Goal: Task Accomplishment & Management: Use online tool/utility

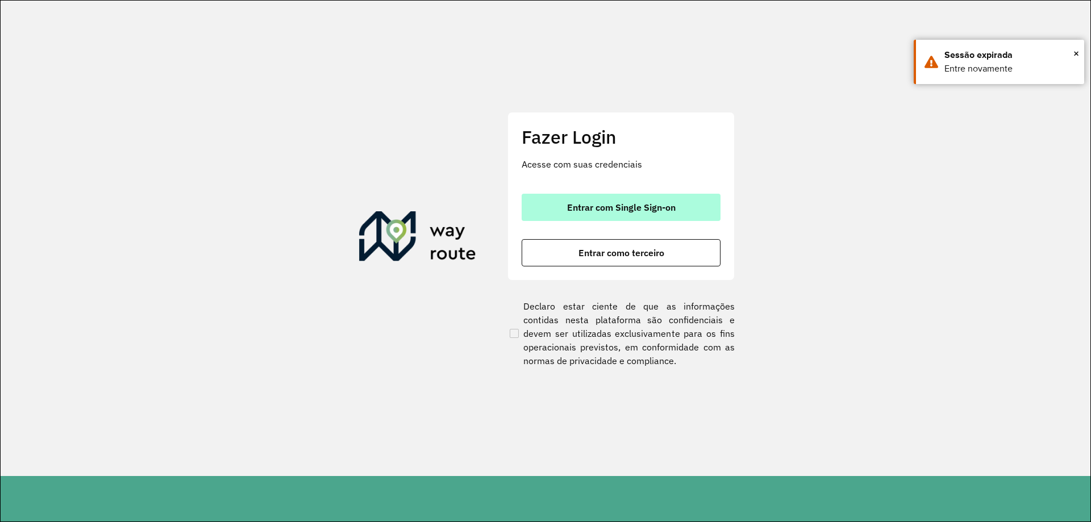
click at [630, 206] on span "Entrar com Single Sign-on" at bounding box center [621, 207] width 109 height 9
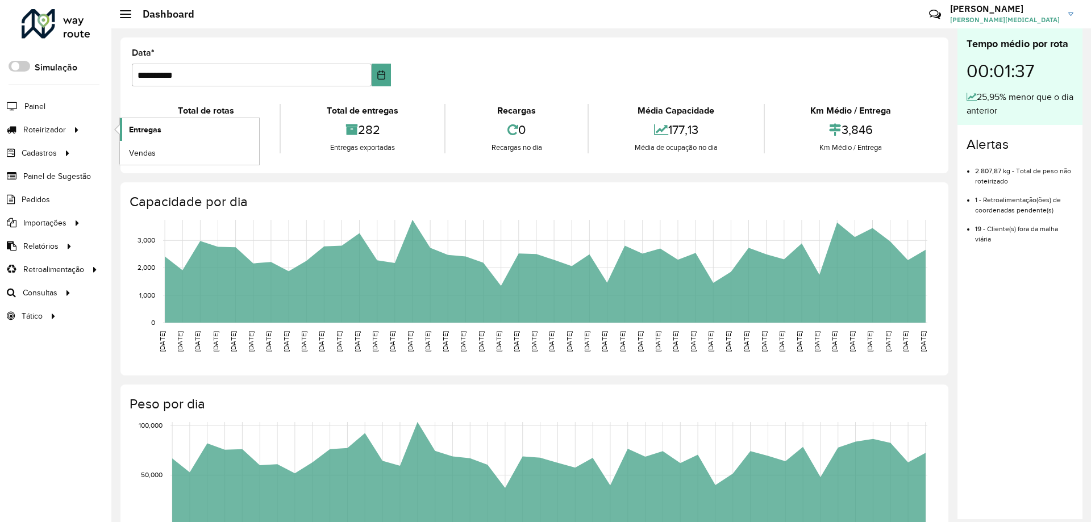
click at [171, 129] on link "Entregas" at bounding box center [189, 129] width 139 height 23
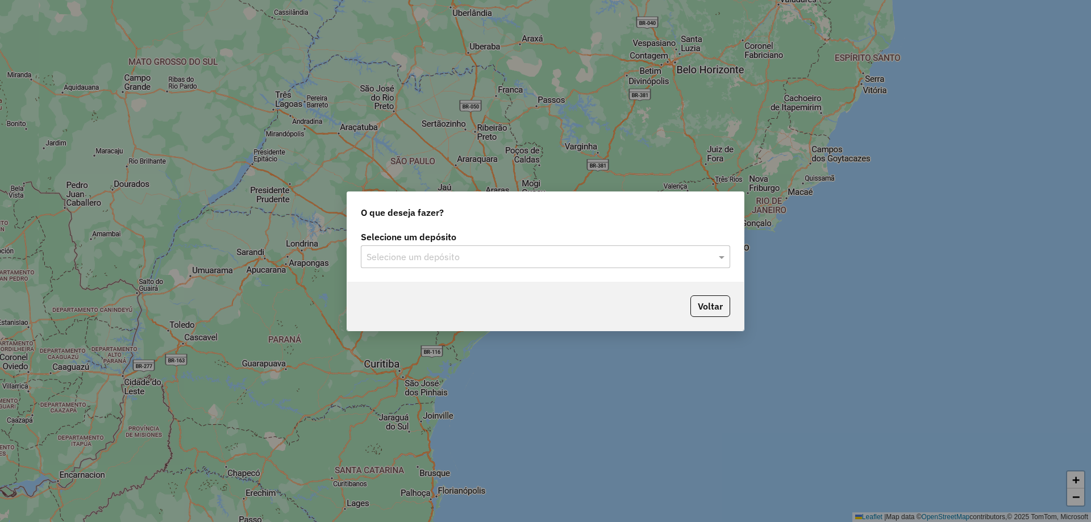
click at [538, 257] on input "text" at bounding box center [533, 258] width 335 height 14
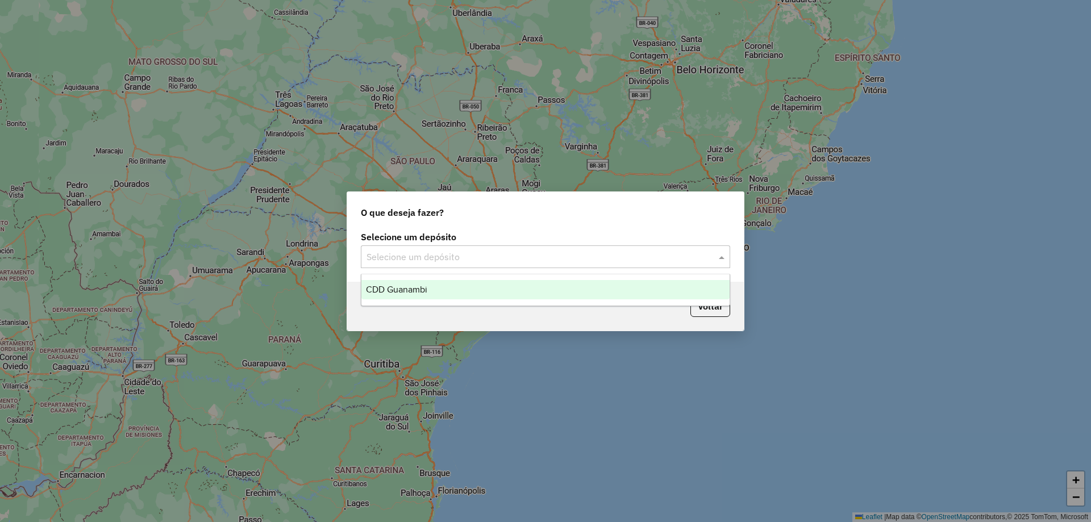
drag, startPoint x: 426, startPoint y: 295, endPoint x: 474, endPoint y: 289, distance: 48.1
click at [427, 295] on div "CDD Guanambi" at bounding box center [545, 289] width 368 height 19
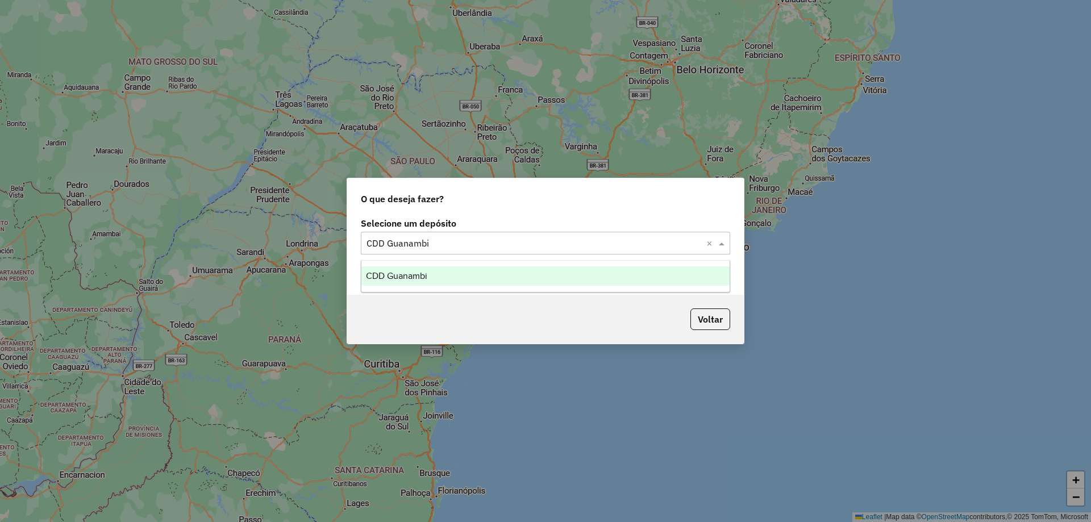
click at [565, 244] on input "text" at bounding box center [533, 244] width 335 height 14
click at [445, 280] on div "CDD Guanambi" at bounding box center [545, 275] width 368 height 19
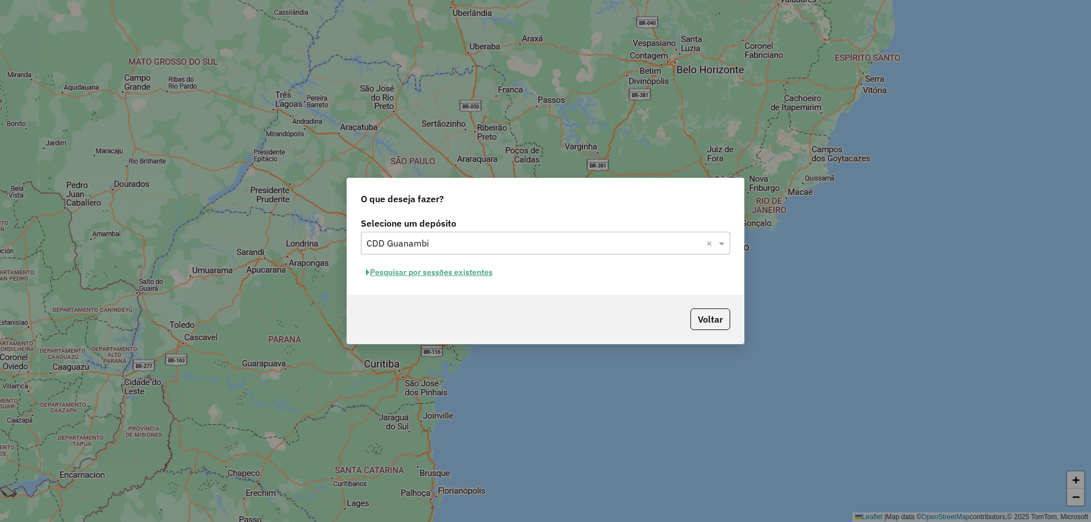
click at [481, 272] on button "Pesquisar por sessões existentes" at bounding box center [429, 273] width 137 height 18
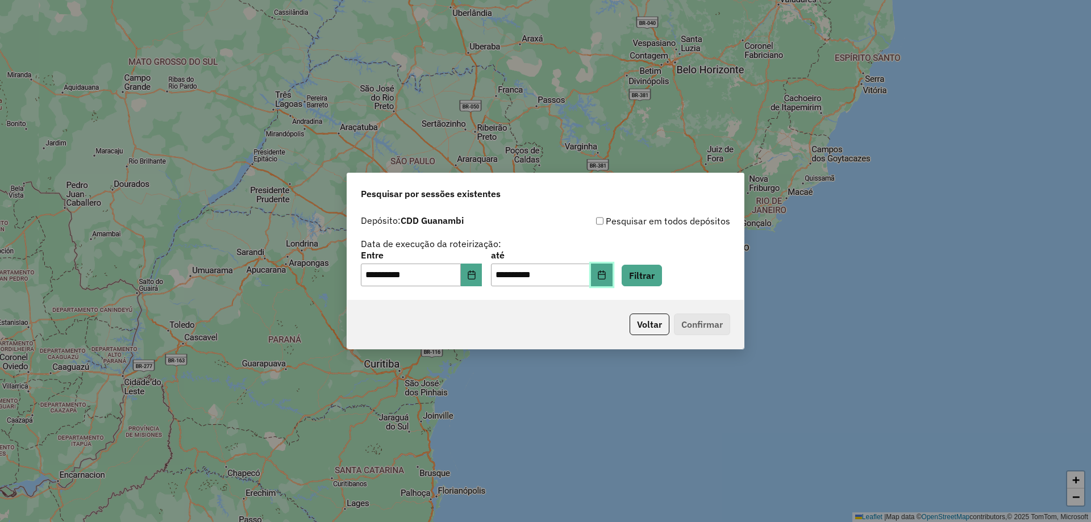
click at [606, 276] on icon "Choose Date" at bounding box center [601, 274] width 9 height 9
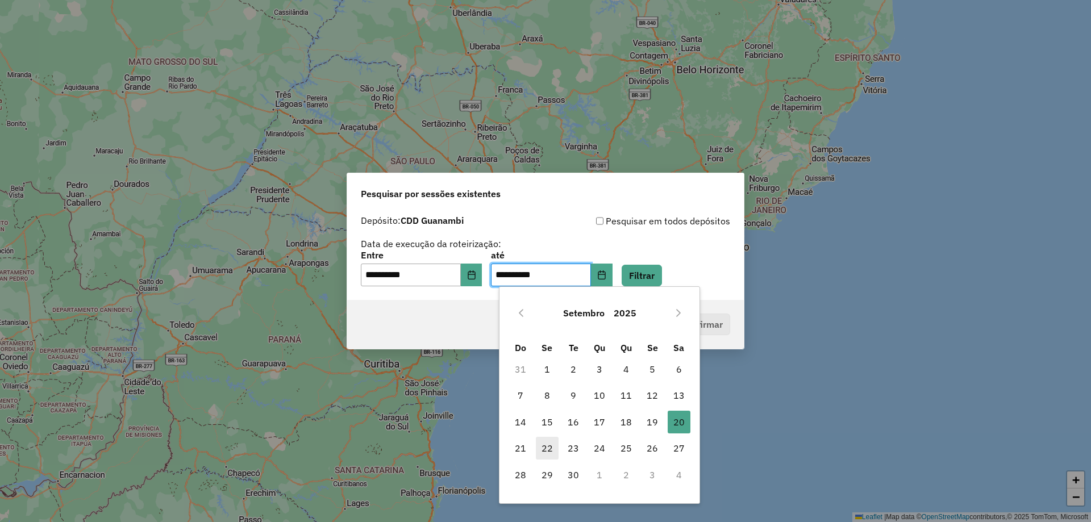
click at [548, 446] on span "22" at bounding box center [547, 448] width 23 height 23
type input "**********"
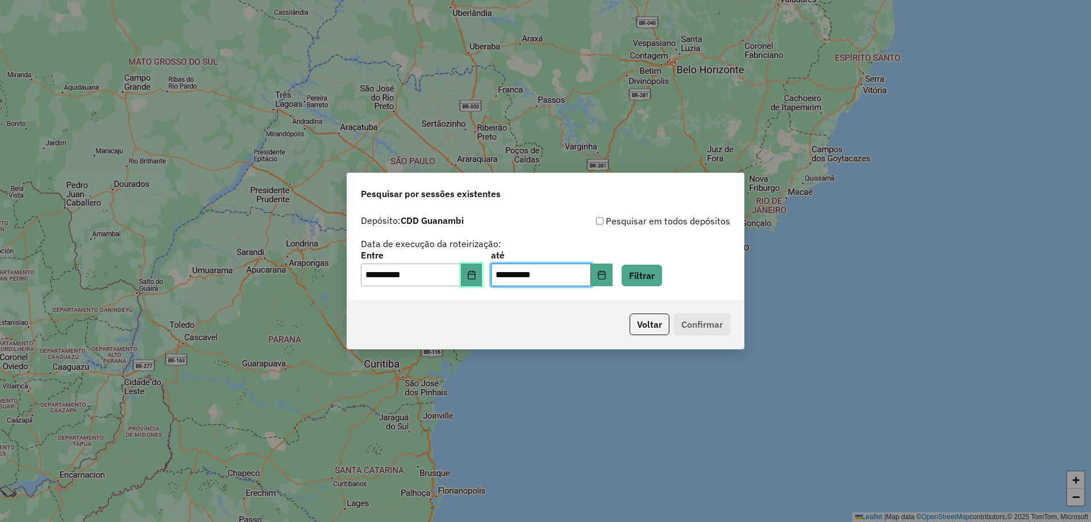
click at [474, 272] on icon "Choose Date" at bounding box center [471, 274] width 9 height 9
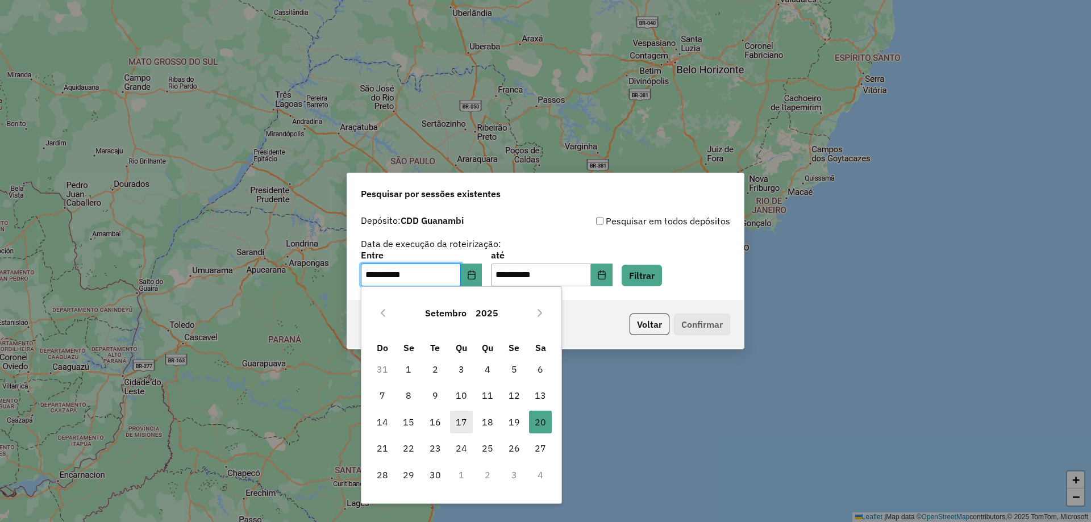
drag, startPoint x: 404, startPoint y: 452, endPoint x: 456, endPoint y: 411, distance: 65.9
click at [404, 451] on span "22" at bounding box center [408, 448] width 23 height 23
type input "**********"
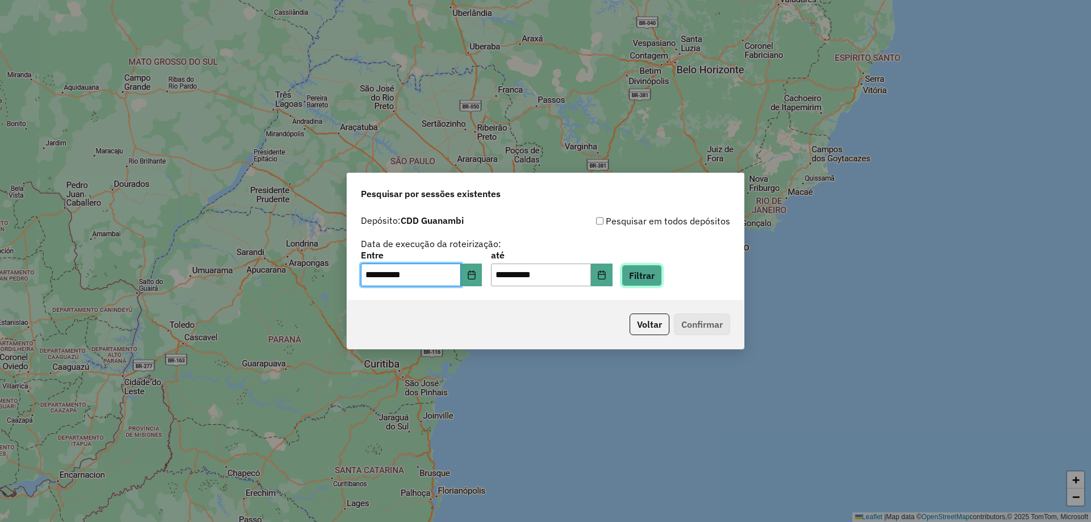
click at [662, 269] on button "Filtrar" at bounding box center [641, 276] width 40 height 22
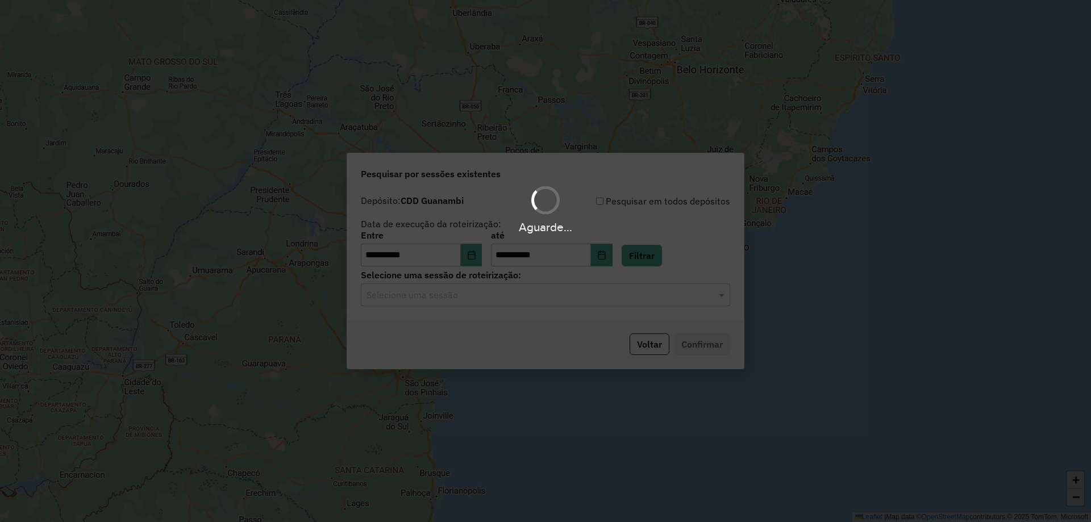
click at [459, 301] on div "Aguarde..." at bounding box center [545, 261] width 1091 height 522
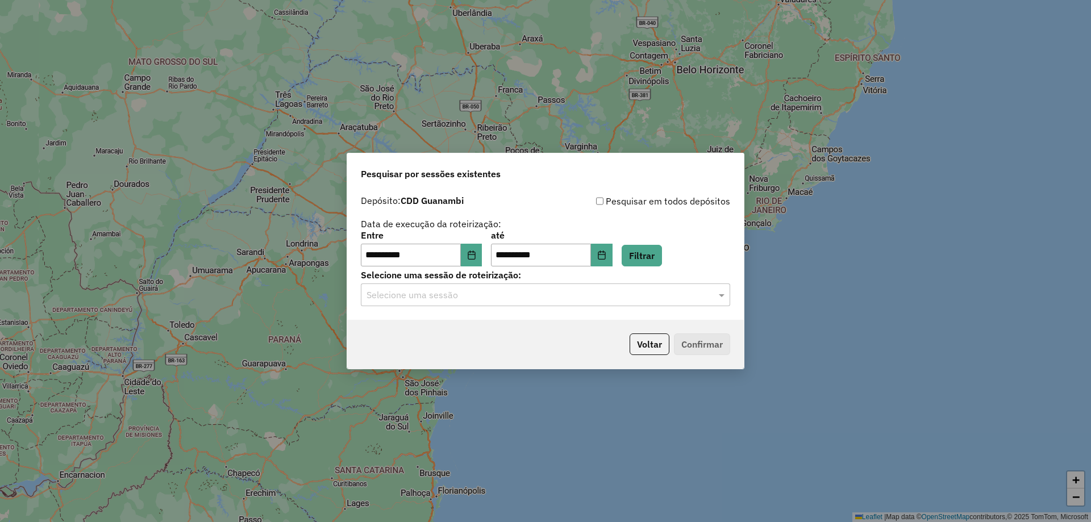
click at [488, 299] on input "text" at bounding box center [533, 296] width 335 height 14
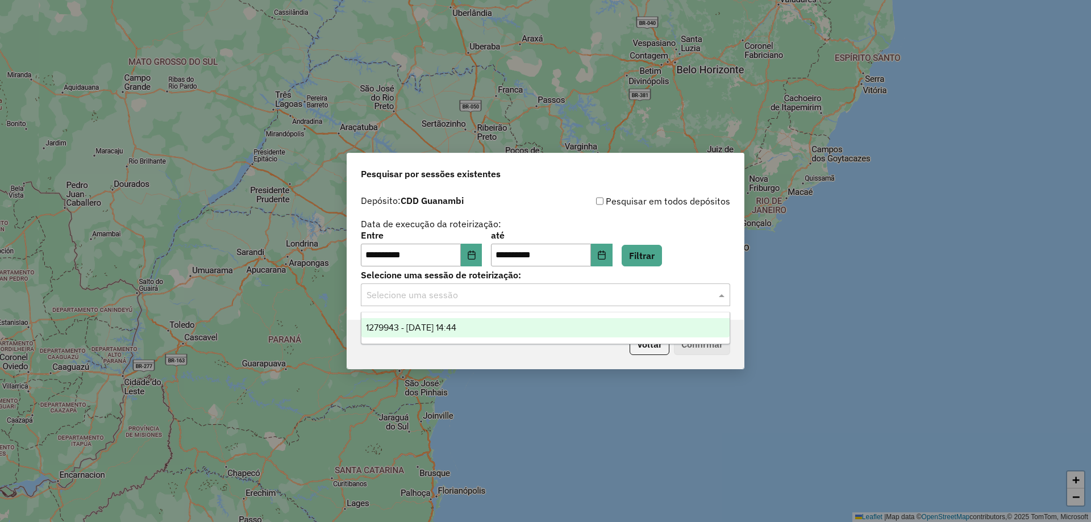
click at [500, 333] on div "1279943 - 22/09/2025 14:44" at bounding box center [545, 327] width 368 height 19
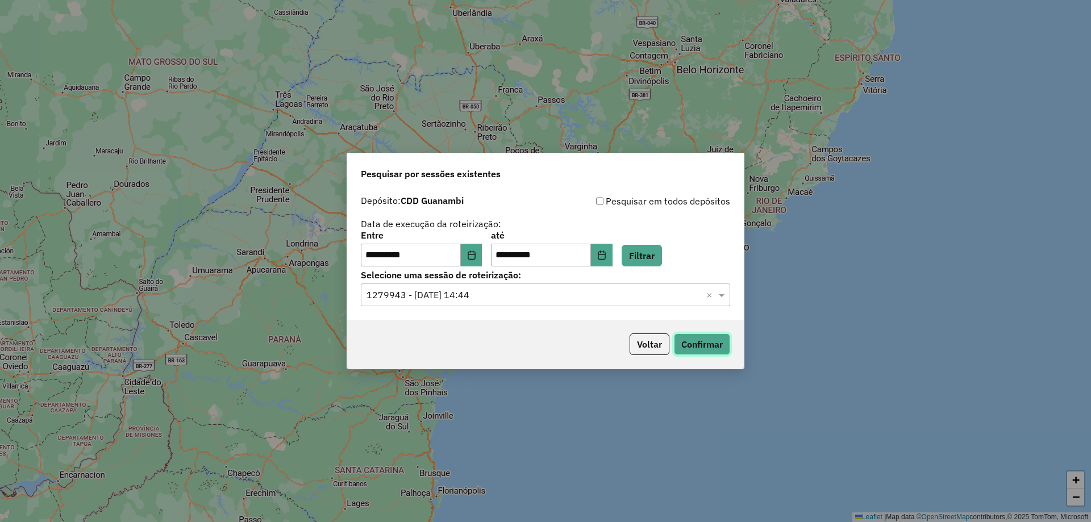
click at [720, 343] on button "Confirmar" at bounding box center [702, 344] width 56 height 22
